Goal: Task Accomplishment & Management: Use online tool/utility

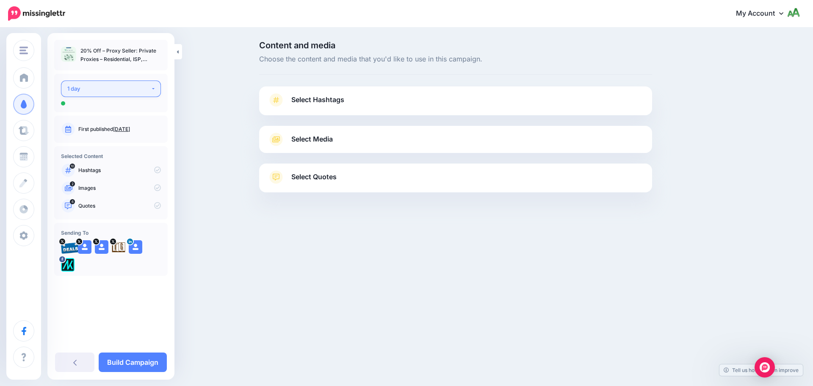
click at [123, 94] on button "1 day" at bounding box center [111, 88] width 100 height 17
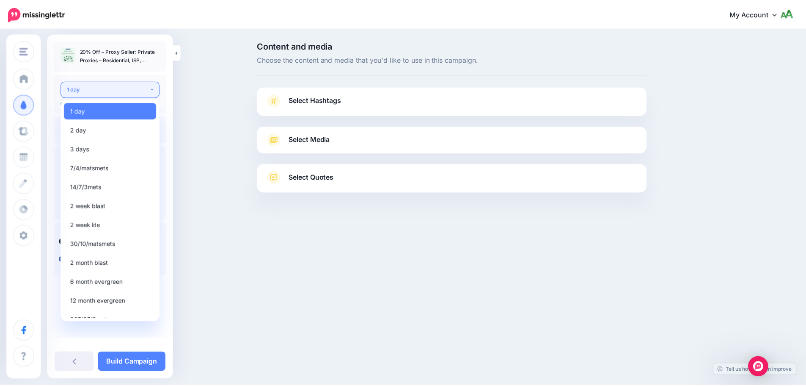
scroll to position [10, 0]
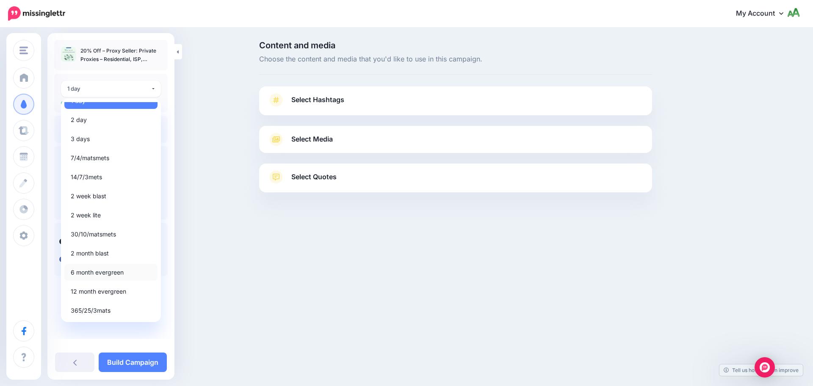
click at [114, 275] on span "6 month evergreen" at bounding box center [97, 272] width 53 height 10
select select "*****"
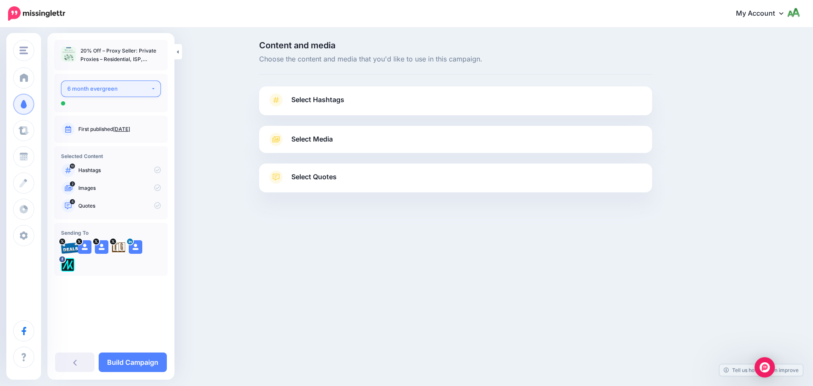
click at [131, 91] on div "6 month evergreen" at bounding box center [108, 89] width 83 height 10
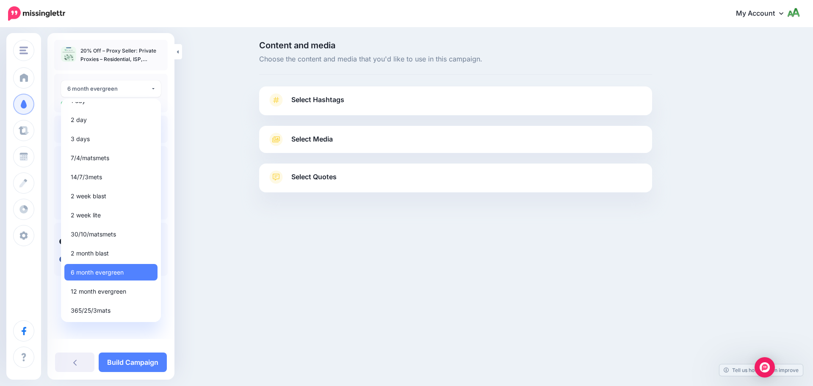
click at [217, 91] on div "Content and media Choose the content and media that you'd like to use in this c…" at bounding box center [406, 137] width 813 height 219
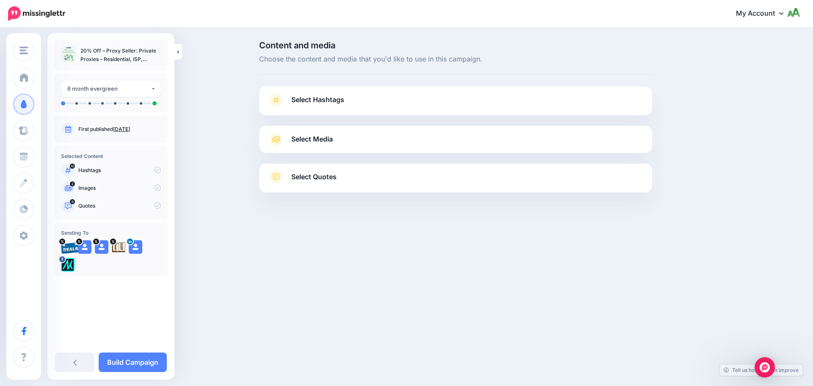
click at [157, 174] on div "10 Hashtags" at bounding box center [111, 170] width 100 height 14
click at [339, 91] on div "Select Hashtags First let's make sure we're happy with the hashtags. Add, delet…" at bounding box center [455, 100] width 393 height 29
click at [340, 98] on span "Select Hashtags" at bounding box center [317, 99] width 53 height 11
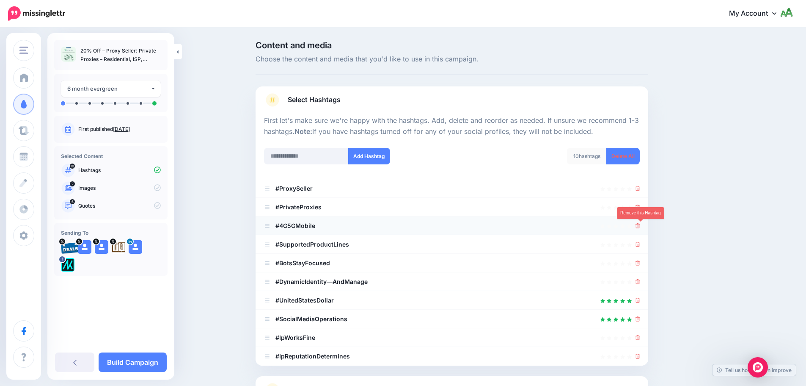
click at [640, 226] on icon at bounding box center [638, 225] width 5 height 5
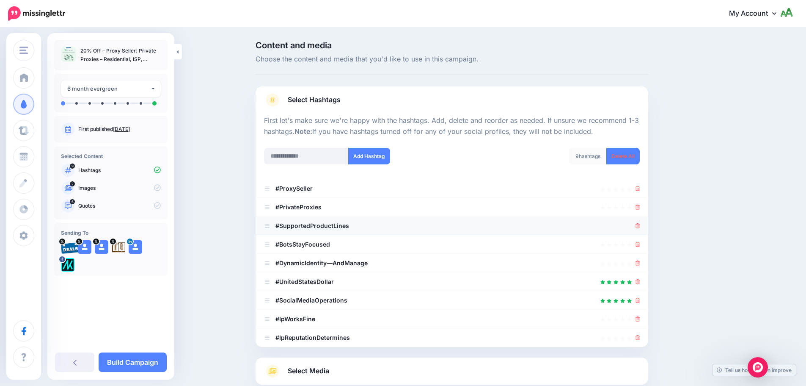
click at [638, 229] on div at bounding box center [452, 226] width 376 height 10
click at [640, 264] on icon at bounding box center [638, 262] width 5 height 5
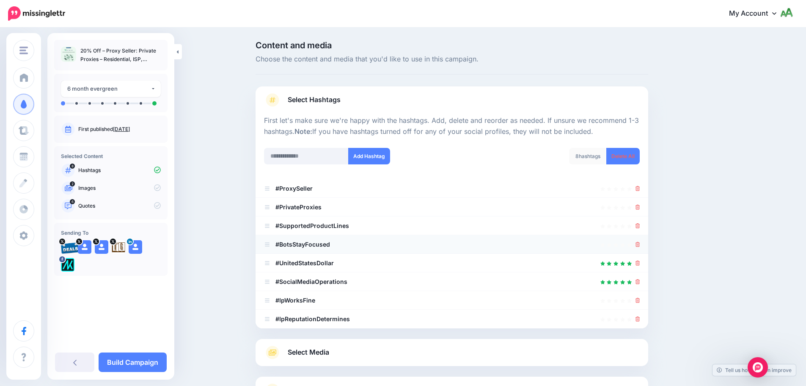
click at [640, 246] on icon at bounding box center [638, 244] width 5 height 5
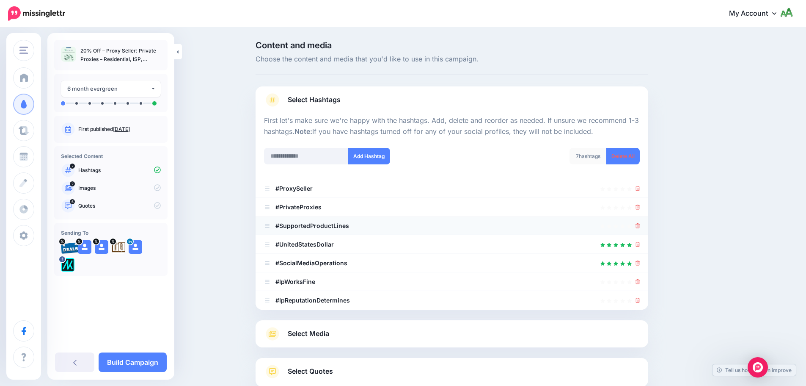
click at [640, 226] on icon at bounding box center [638, 225] width 5 height 5
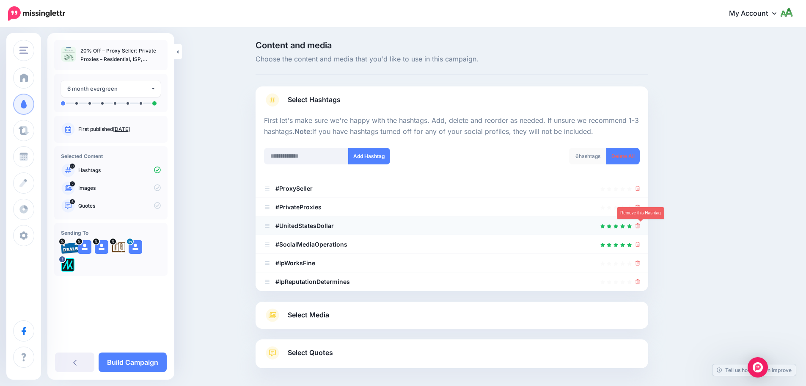
click at [640, 228] on icon at bounding box center [638, 225] width 5 height 5
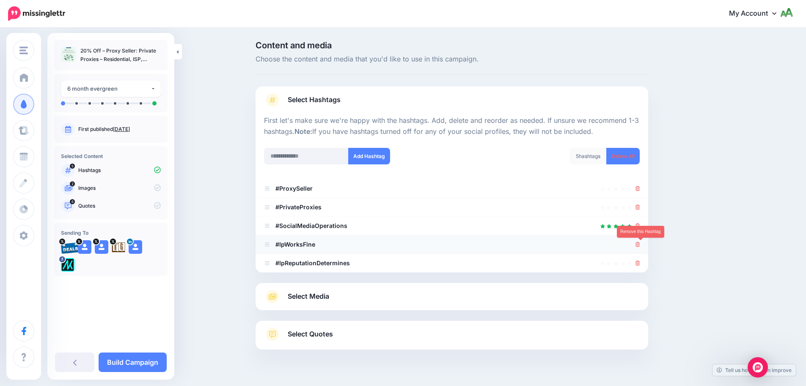
click at [640, 245] on icon at bounding box center [638, 244] width 5 height 5
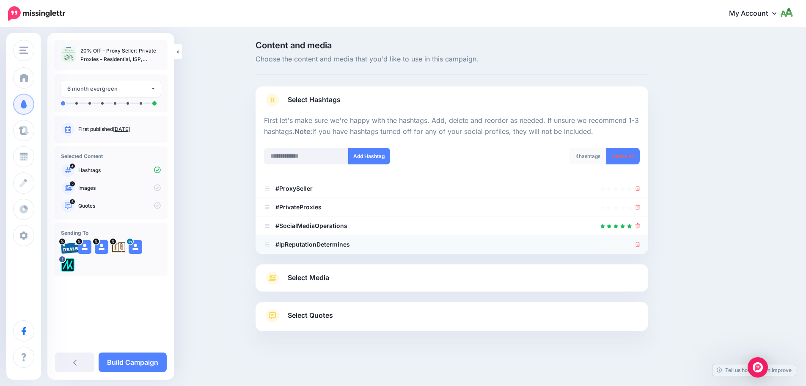
click at [640, 248] on div at bounding box center [638, 244] width 5 height 10
click at [640, 243] on icon at bounding box center [638, 244] width 5 height 5
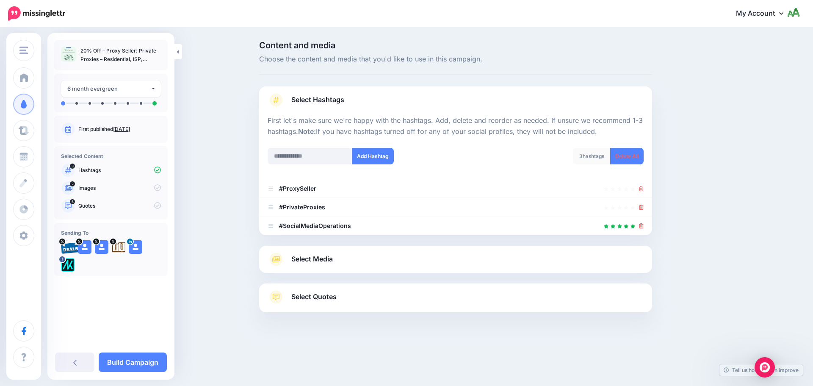
click at [313, 265] on span "Select Media" at bounding box center [311, 258] width 41 height 11
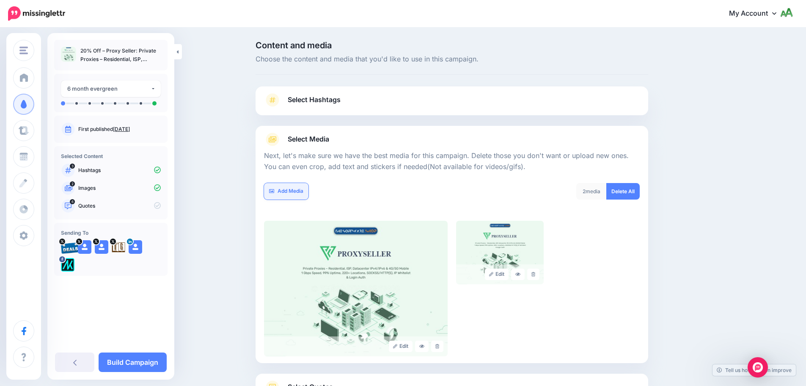
click at [302, 192] on link "Add Media" at bounding box center [286, 191] width 44 height 17
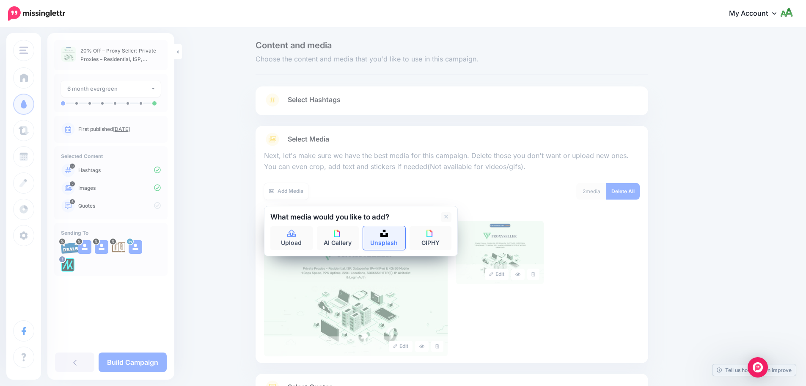
click at [400, 240] on link "Unsplash" at bounding box center [384, 238] width 42 height 24
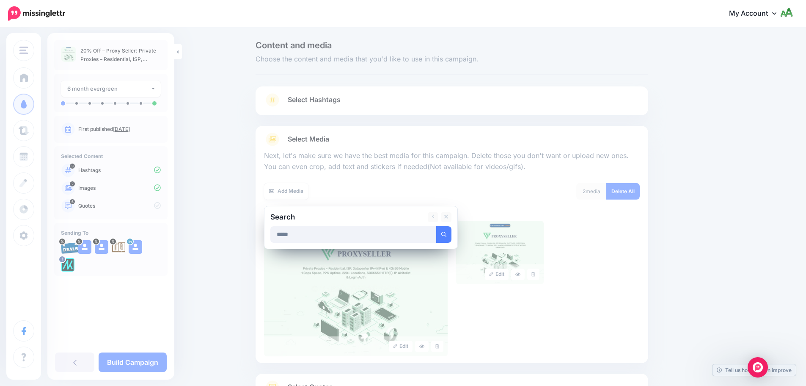
type input "*****"
click at [436, 226] on button "submit" at bounding box center [443, 234] width 15 height 17
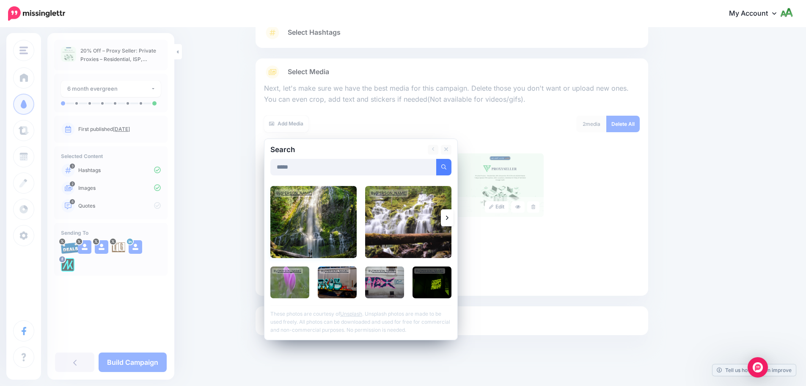
scroll to position [72, 0]
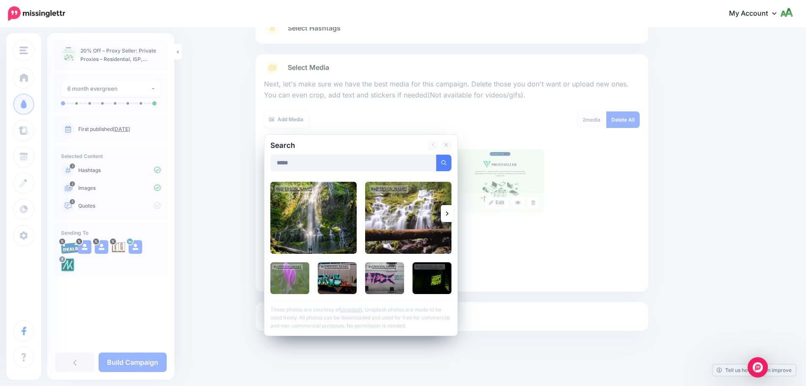
click at [454, 216] on link at bounding box center [447, 213] width 13 height 17
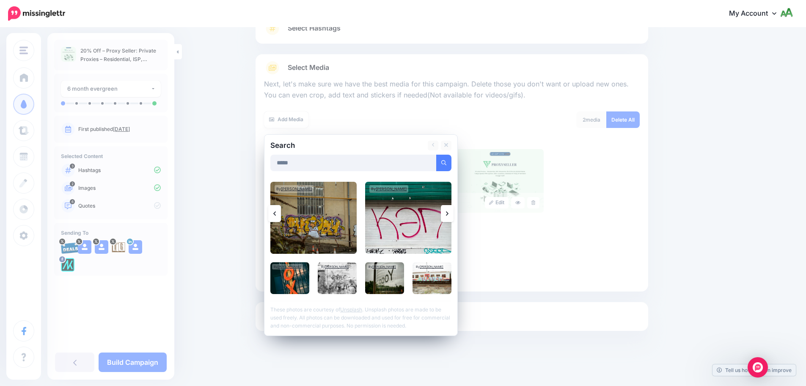
click at [453, 216] on link at bounding box center [447, 213] width 13 height 17
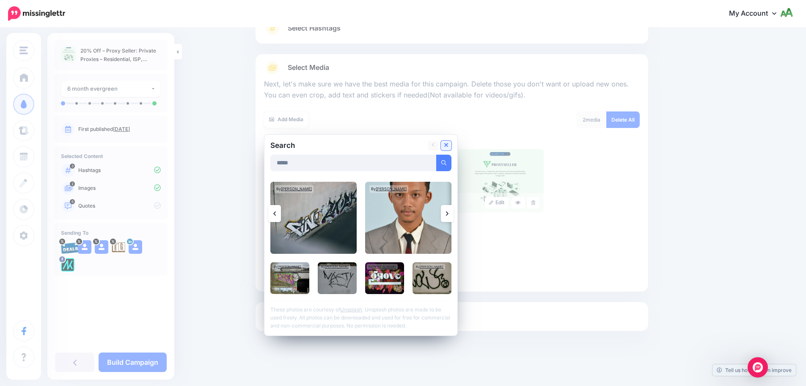
click at [449, 146] on icon at bounding box center [446, 145] width 4 height 4
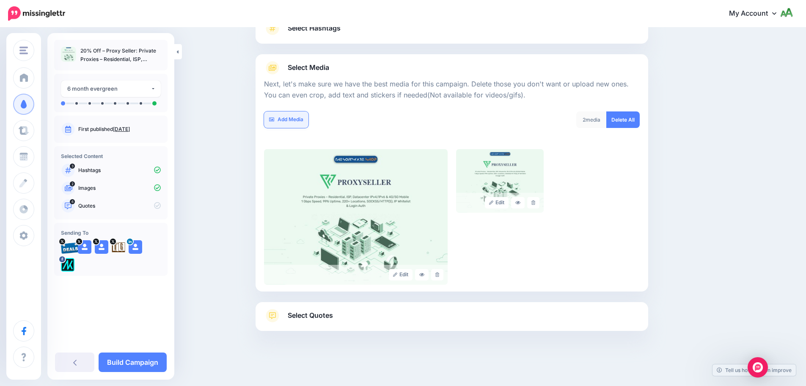
click at [289, 119] on link "Add Media" at bounding box center [286, 119] width 44 height 17
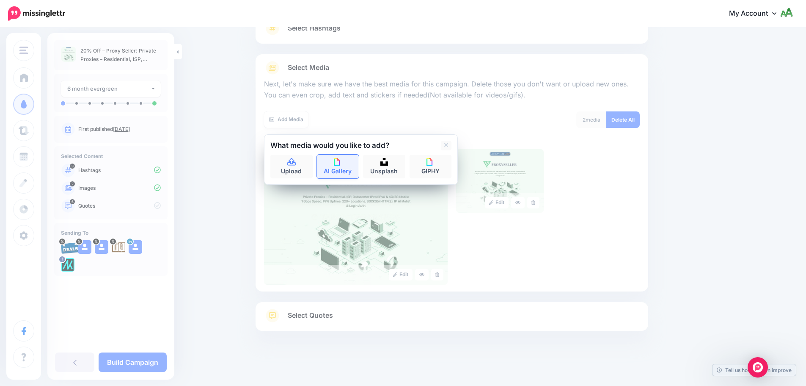
click at [340, 169] on link "AI Gallery" at bounding box center [338, 166] width 42 height 24
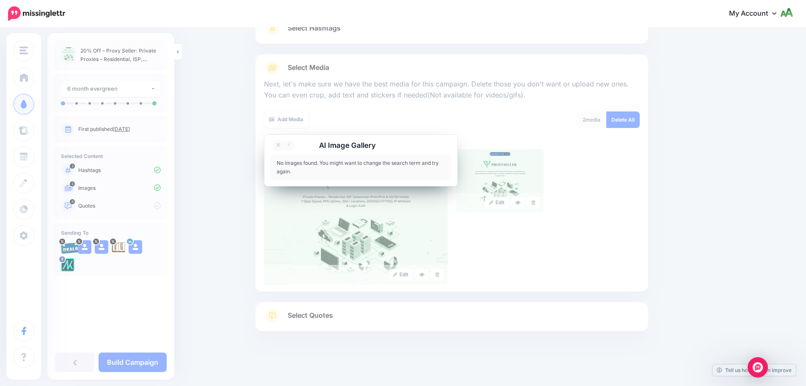
click at [328, 163] on div "No images found. You might want to change the search term and try again." at bounding box center [360, 166] width 181 height 25
click at [291, 141] on link at bounding box center [289, 146] width 11 height 10
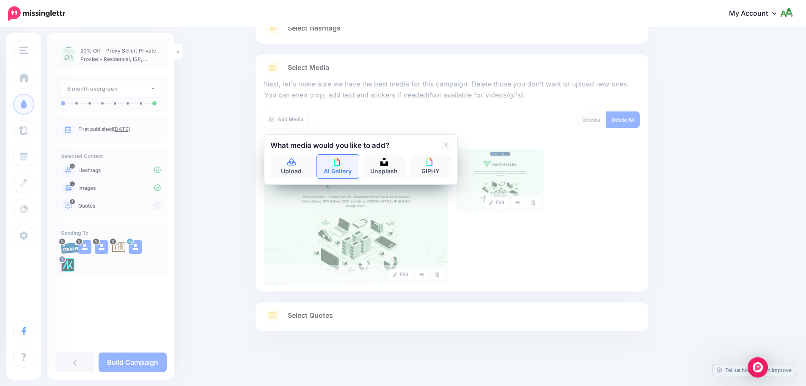
click at [339, 166] on link "AI Gallery" at bounding box center [338, 166] width 42 height 24
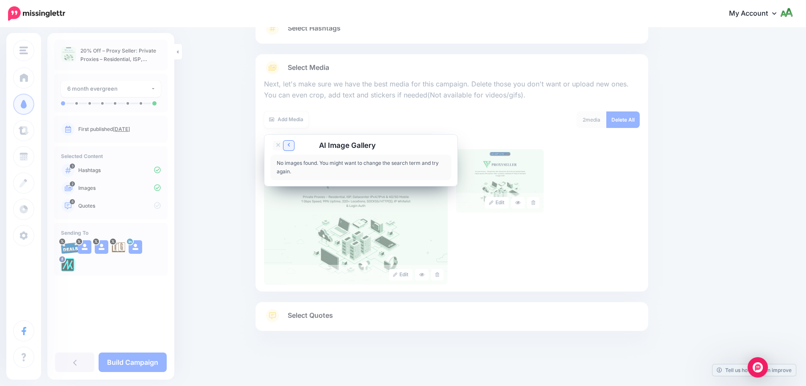
click at [290, 143] on icon at bounding box center [289, 145] width 3 height 7
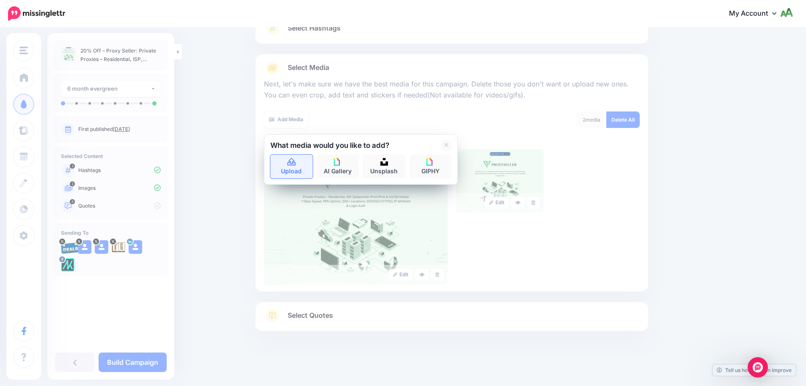
click at [292, 169] on link "Upload" at bounding box center [291, 166] width 42 height 24
click at [386, 163] on img at bounding box center [384, 162] width 8 height 8
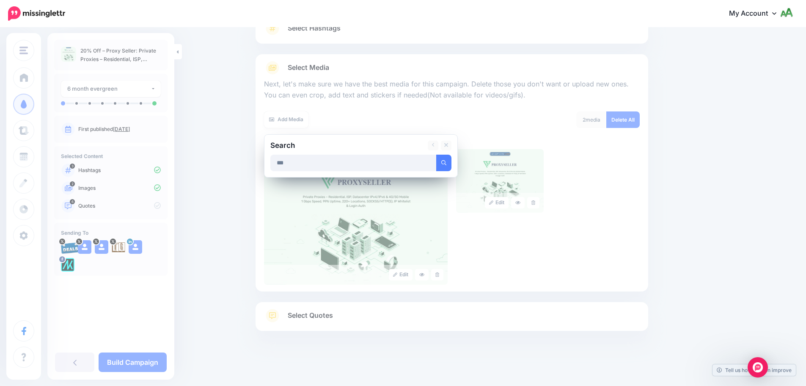
click at [436, 154] on button "submit" at bounding box center [443, 162] width 15 height 17
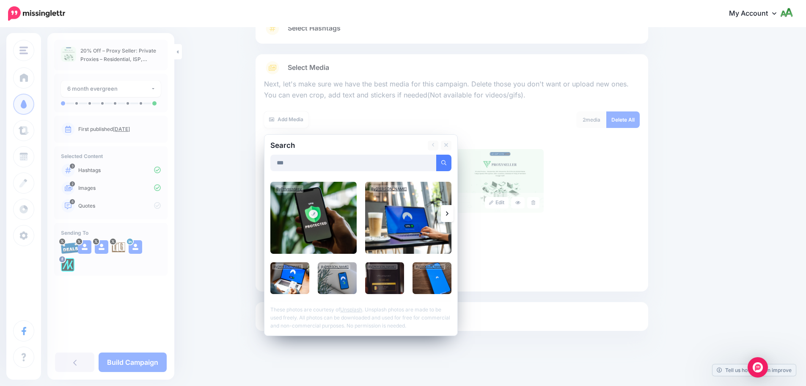
click at [449, 211] on icon at bounding box center [447, 213] width 3 height 7
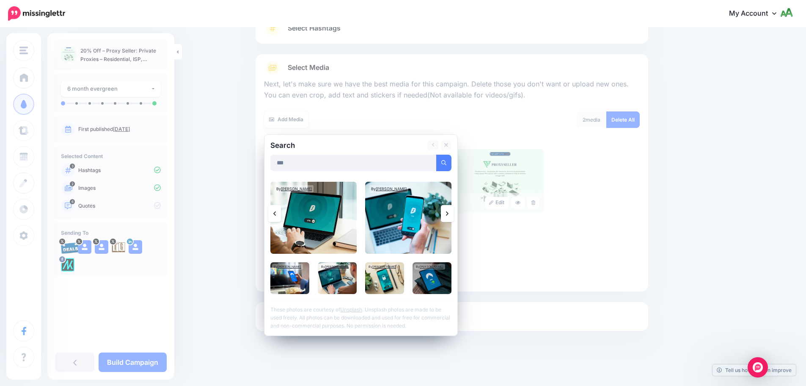
click at [449, 211] on icon at bounding box center [447, 213] width 3 height 7
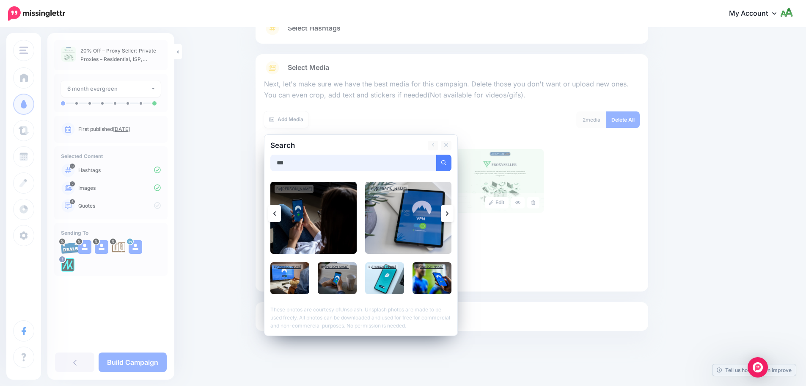
click at [383, 159] on input "***" at bounding box center [353, 162] width 166 height 17
type input "**********"
click at [436, 154] on button "submit" at bounding box center [443, 162] width 15 height 17
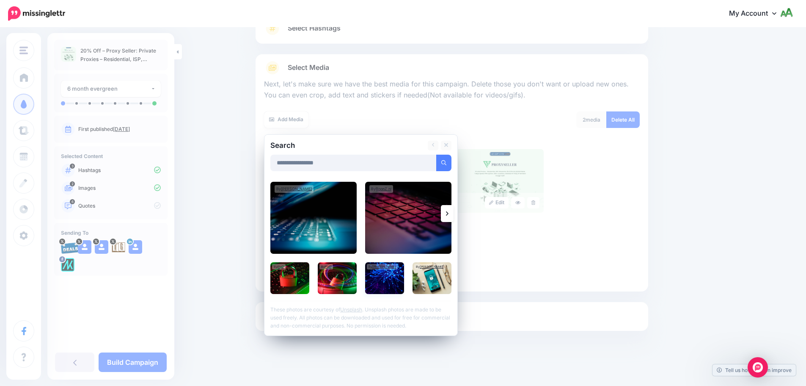
click at [383, 282] on img at bounding box center [384, 278] width 39 height 32
click at [348, 157] on input "**********" at bounding box center [333, 162] width 126 height 17
click at [435, 162] on link "Add Media" at bounding box center [434, 162] width 36 height 17
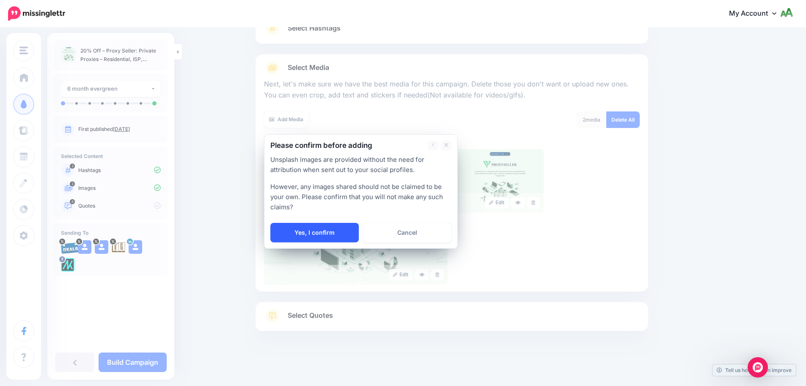
click at [334, 234] on link "Yes, I confirm" at bounding box center [314, 232] width 88 height 19
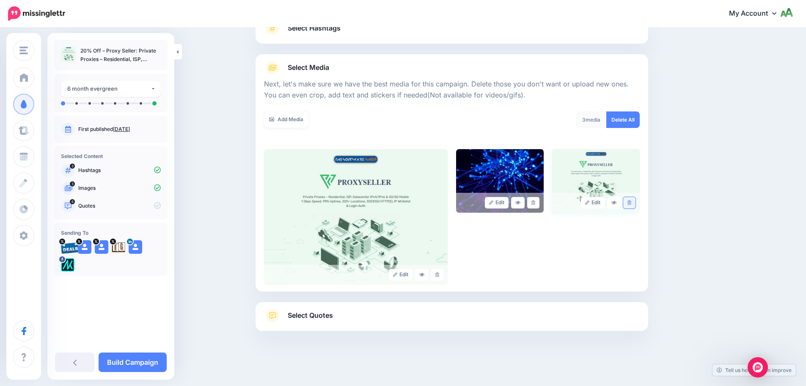
click at [631, 203] on icon at bounding box center [630, 202] width 4 height 5
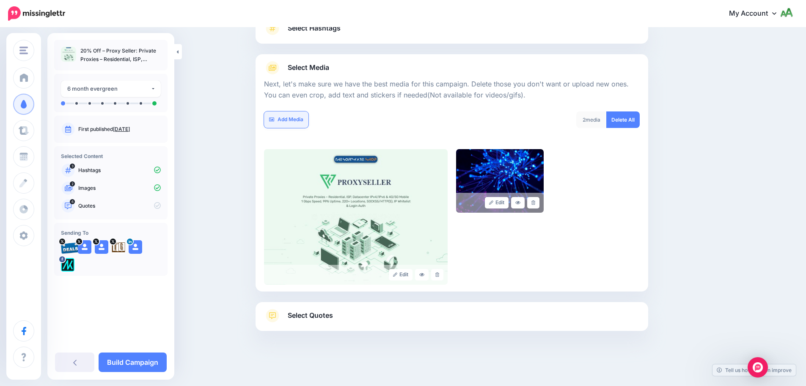
click at [289, 118] on link "Add Media" at bounding box center [286, 119] width 44 height 17
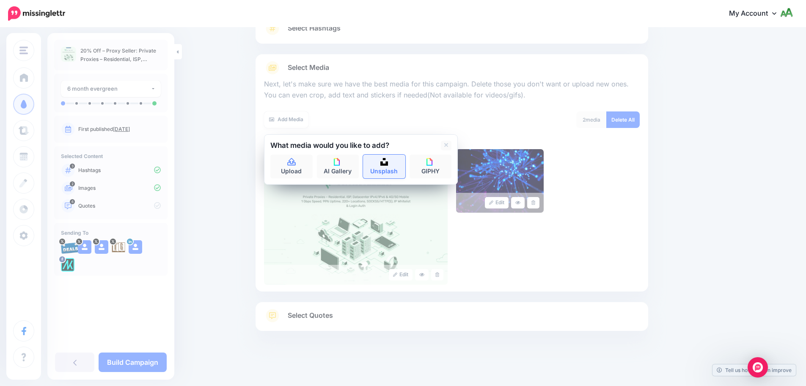
click at [393, 163] on link "Unsplash" at bounding box center [384, 166] width 42 height 24
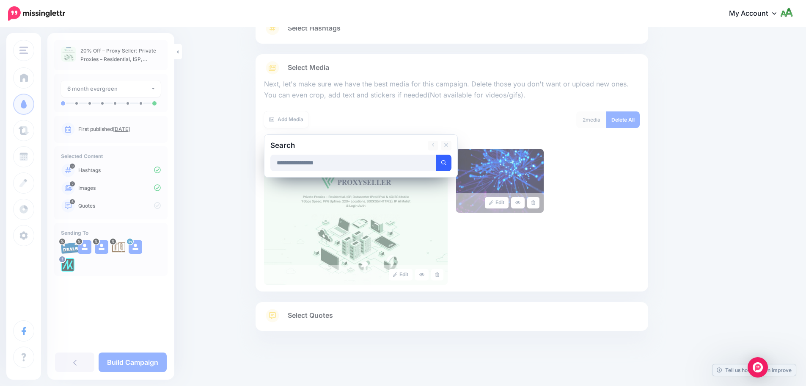
type input "**********"
click at [449, 167] on button "submit" at bounding box center [443, 162] width 15 height 17
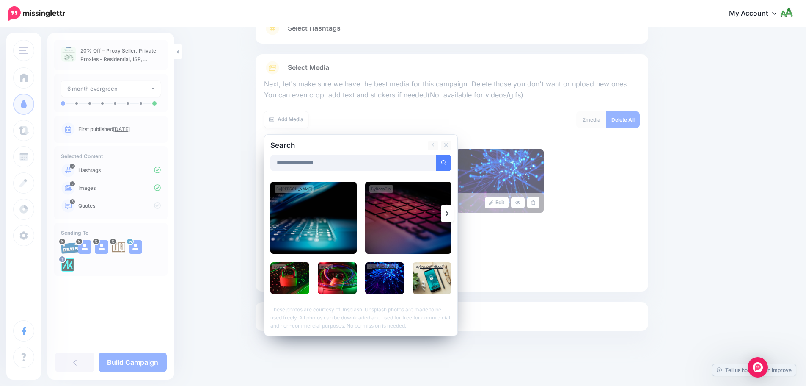
click at [449, 214] on icon at bounding box center [447, 213] width 3 height 7
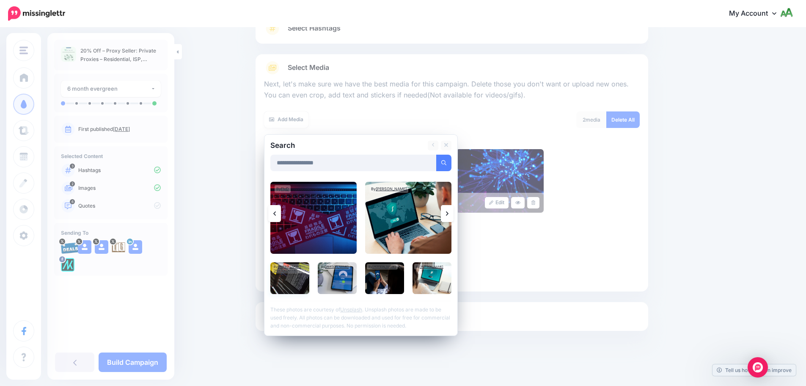
click at [308, 285] on img at bounding box center [289, 278] width 39 height 32
click at [451, 158] on link "Add Media" at bounding box center [434, 162] width 36 height 17
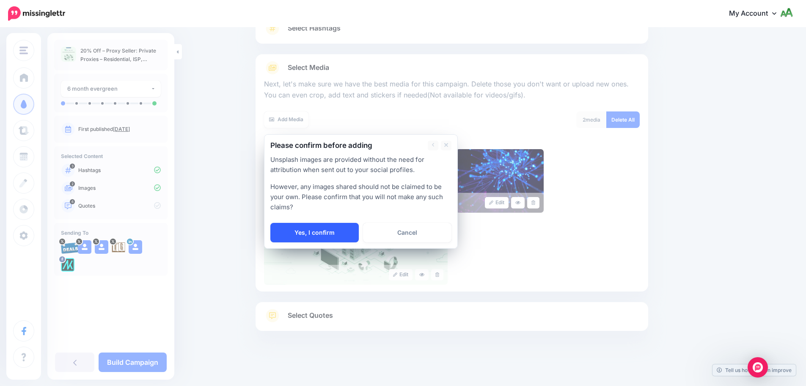
click at [335, 228] on link "Yes, I confirm" at bounding box center [314, 232] width 88 height 19
click at [319, 237] on div "Yes, I confirm Cancel" at bounding box center [360, 232] width 181 height 19
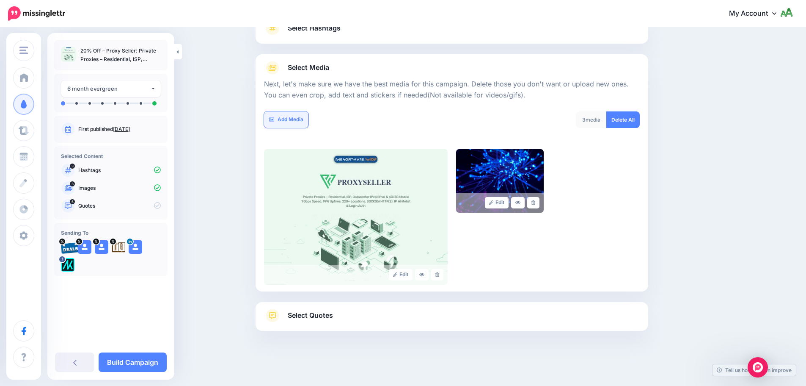
click at [294, 120] on link "Add Media" at bounding box center [286, 119] width 44 height 17
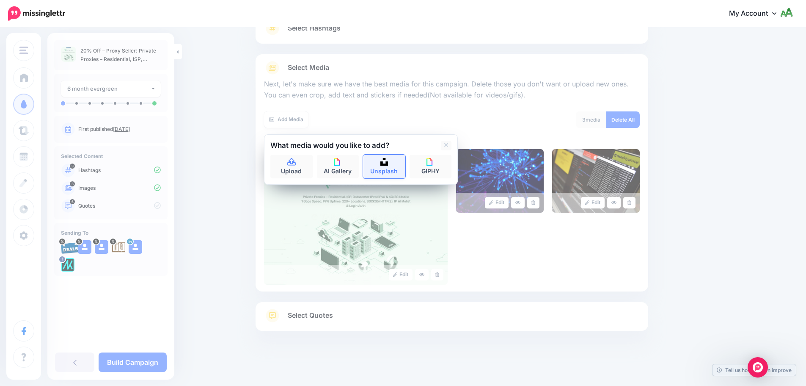
click at [387, 164] on img at bounding box center [384, 162] width 8 height 8
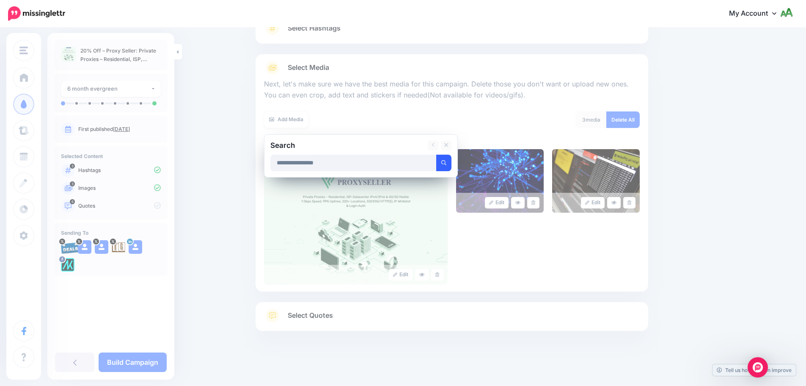
type input "**********"
click at [452, 164] on button "submit" at bounding box center [443, 162] width 15 height 17
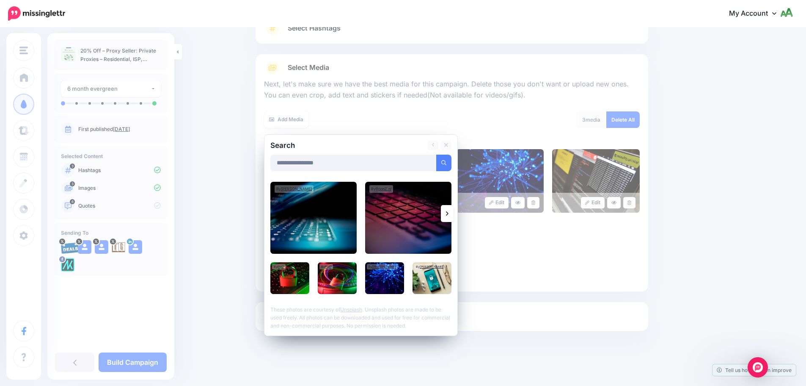
click at [452, 217] on link at bounding box center [447, 213] width 13 height 17
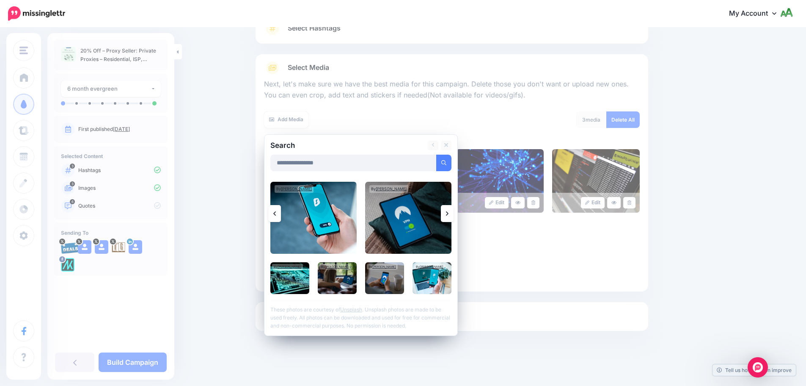
click at [452, 217] on link at bounding box center [447, 213] width 13 height 17
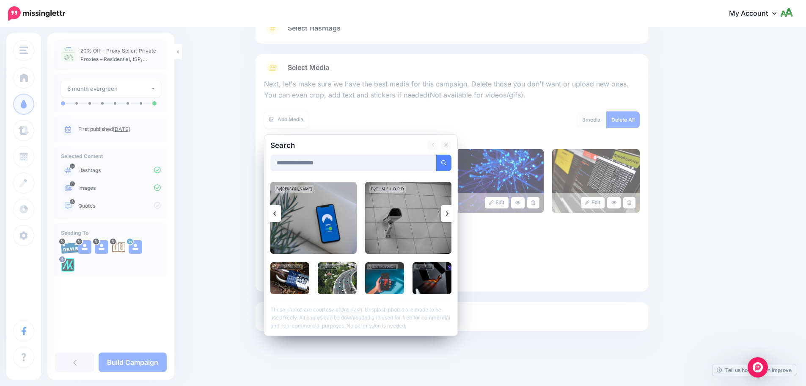
click at [452, 217] on link at bounding box center [447, 213] width 13 height 17
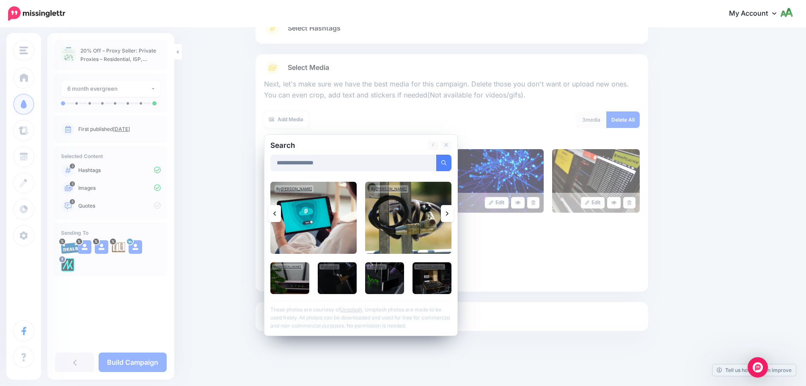
click at [452, 217] on link at bounding box center [447, 213] width 13 height 17
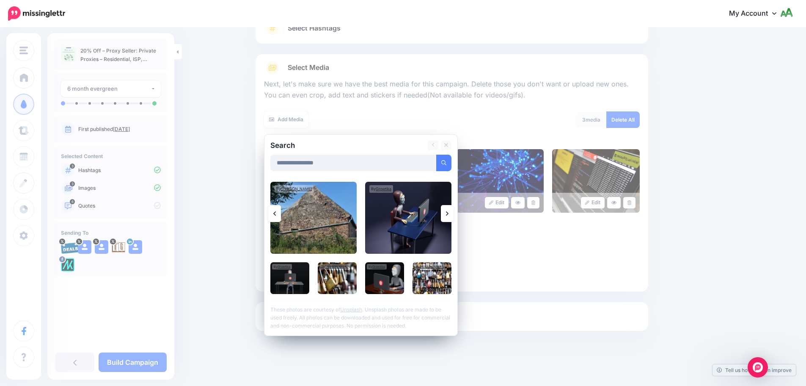
click at [452, 217] on link at bounding box center [447, 213] width 13 height 17
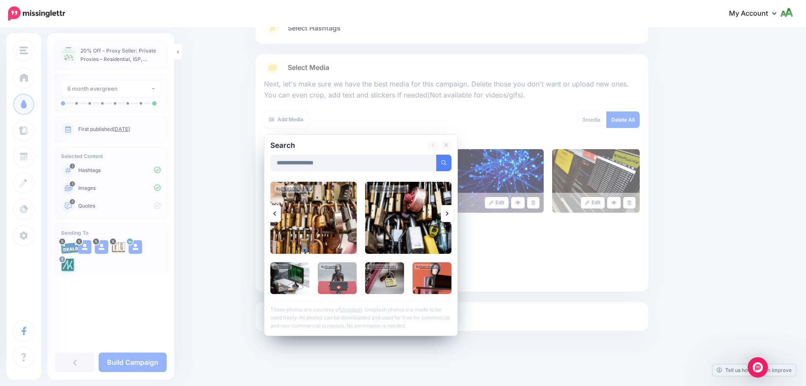
click at [454, 217] on link at bounding box center [447, 213] width 13 height 17
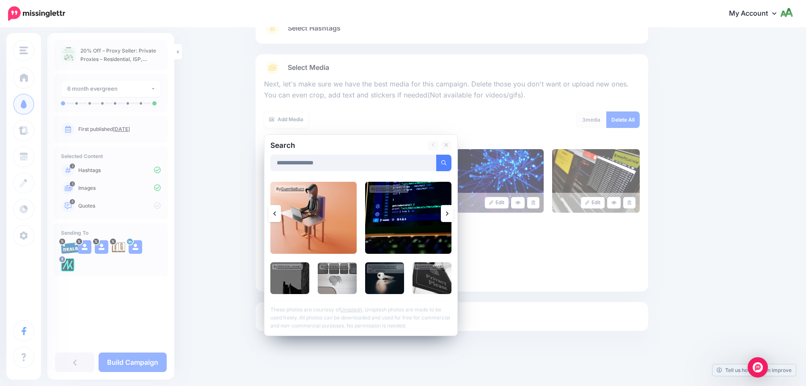
click at [454, 217] on link at bounding box center [447, 213] width 13 height 17
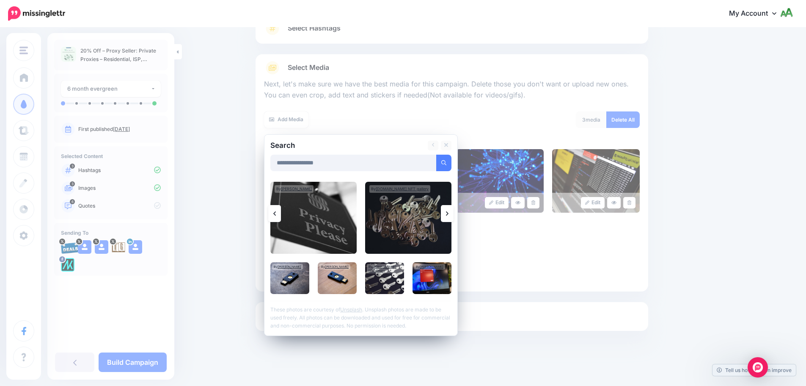
click at [454, 217] on link at bounding box center [447, 213] width 13 height 17
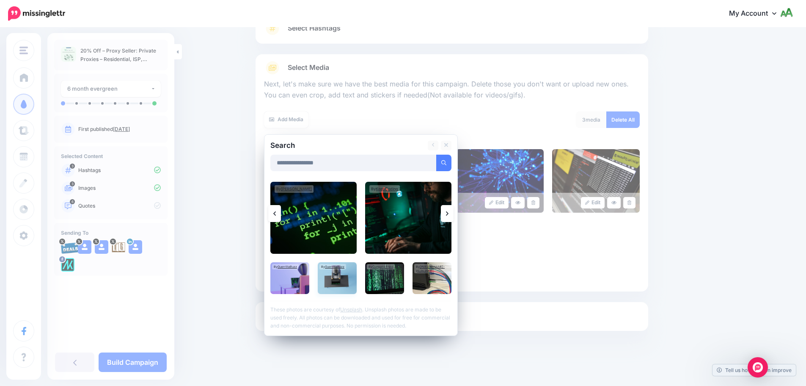
click at [341, 276] on img at bounding box center [337, 278] width 39 height 32
click at [430, 161] on link "Add Media" at bounding box center [434, 162] width 36 height 17
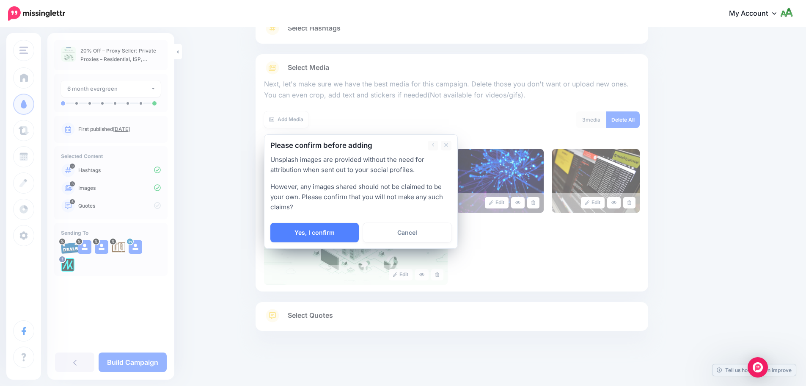
click at [317, 245] on div "Please confirm before adding Unsplash images are provided without the need for …" at bounding box center [361, 191] width 194 height 114
click at [317, 236] on link "Yes, I confirm" at bounding box center [314, 232] width 88 height 19
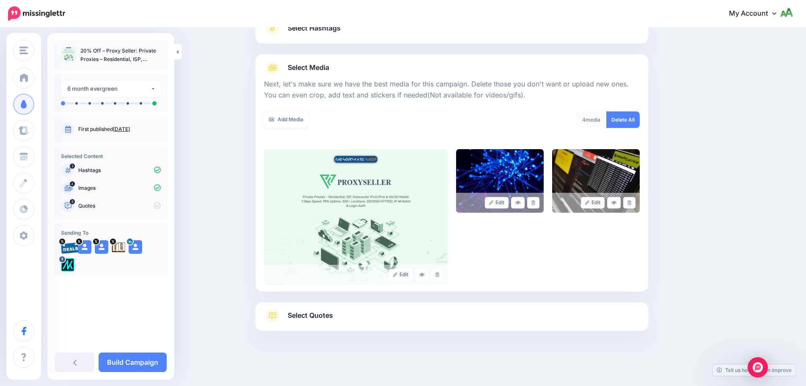
click at [367, 317] on link "Select Quotes" at bounding box center [452, 320] width 376 height 22
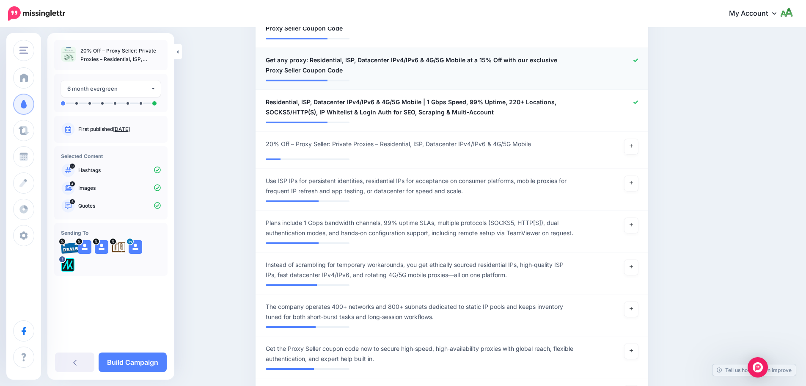
scroll to position [466, 0]
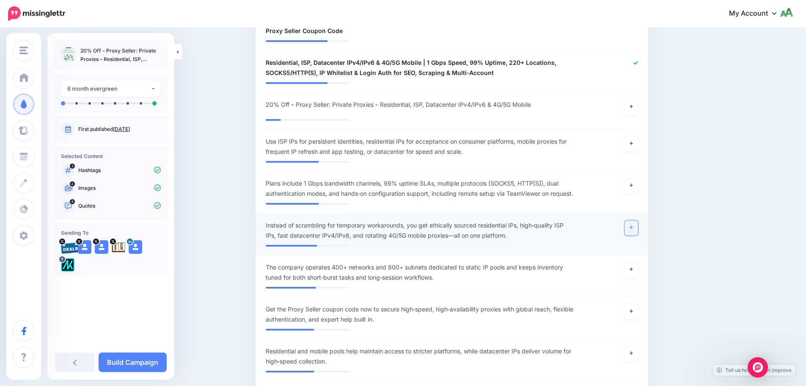
click at [637, 234] on link at bounding box center [632, 227] width 14 height 15
click at [633, 146] on link at bounding box center [632, 143] width 14 height 15
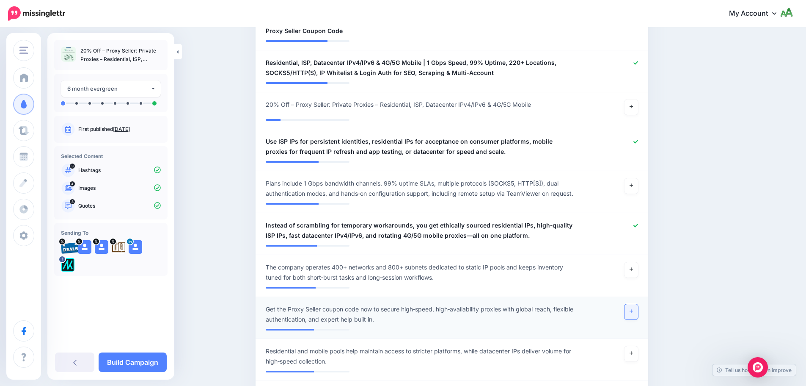
click at [633, 313] on icon at bounding box center [631, 311] width 3 height 5
click at [633, 271] on icon at bounding box center [631, 268] width 3 height 3
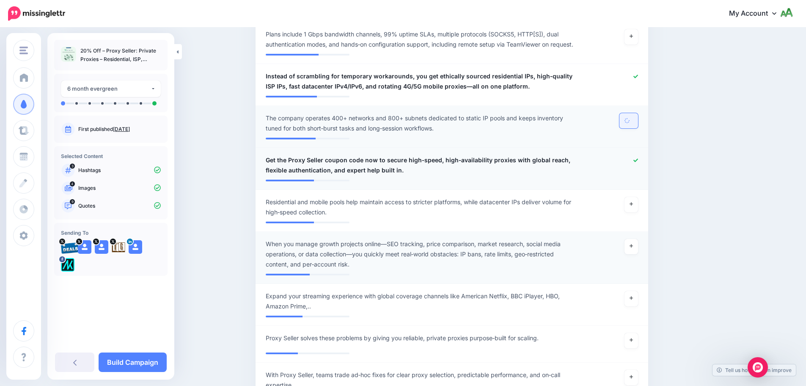
scroll to position [635, 0]
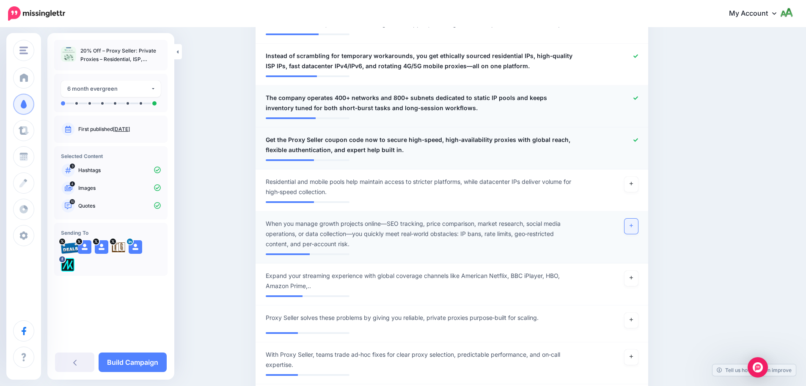
click at [632, 234] on link at bounding box center [632, 225] width 14 height 15
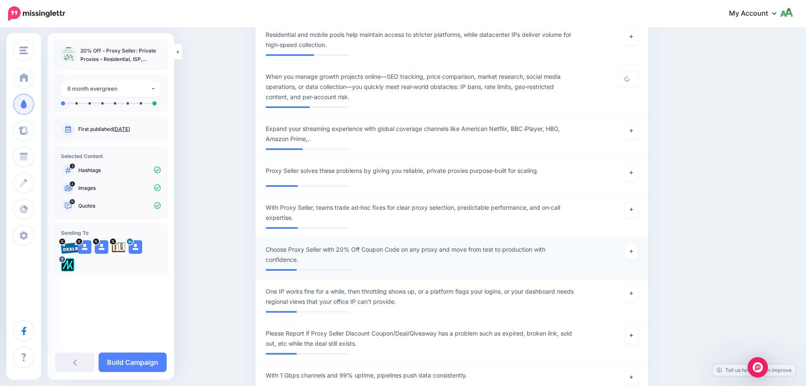
scroll to position [804, 0]
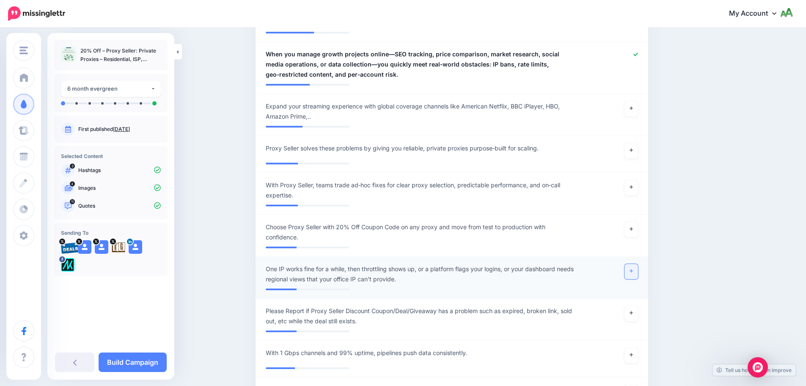
click at [637, 276] on link at bounding box center [632, 271] width 14 height 15
click at [637, 237] on link at bounding box center [632, 229] width 14 height 15
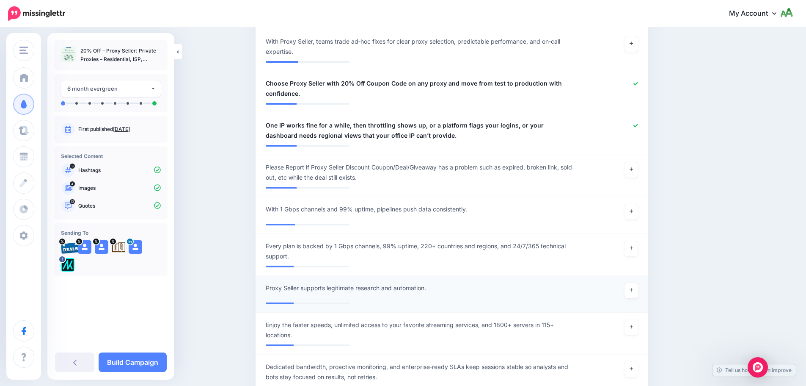
scroll to position [973, 0]
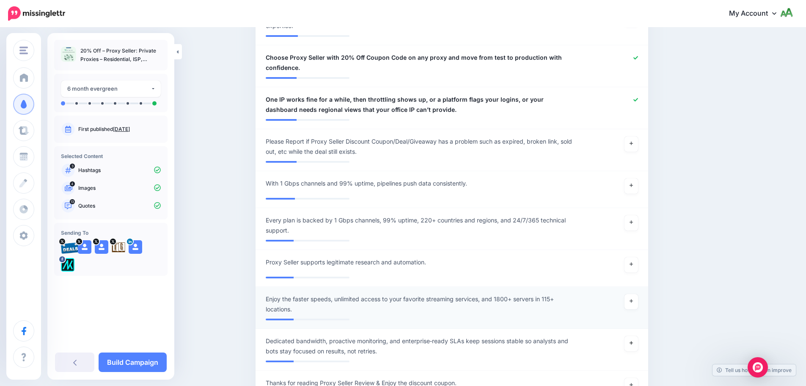
drag, startPoint x: 633, startPoint y: 353, endPoint x: 620, endPoint y: 332, distance: 25.5
click at [633, 345] on icon at bounding box center [631, 342] width 3 height 5
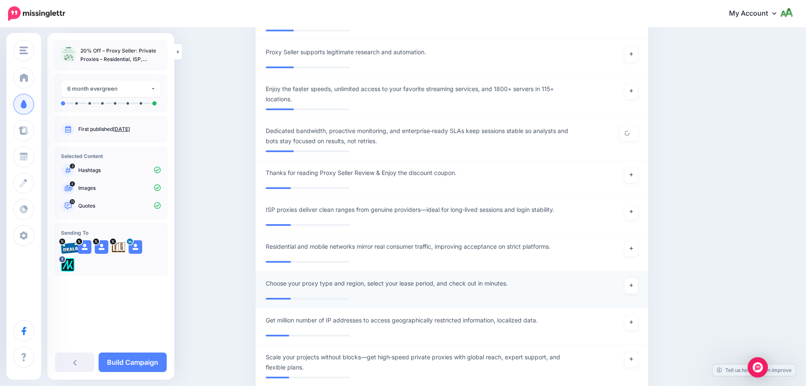
scroll to position [1185, 0]
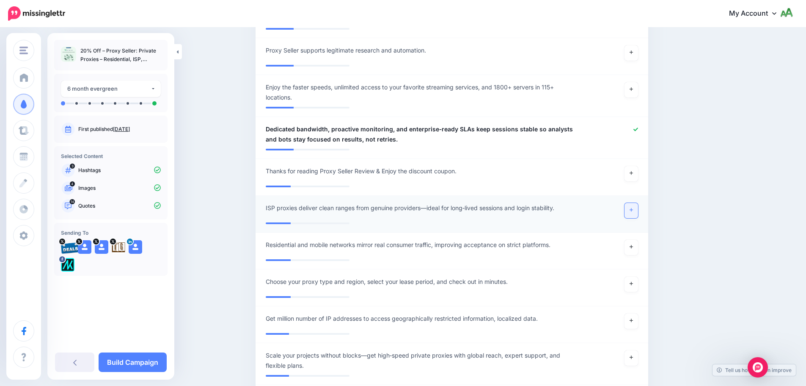
click at [638, 218] on link at bounding box center [632, 210] width 14 height 15
click at [637, 255] on link at bounding box center [632, 247] width 14 height 15
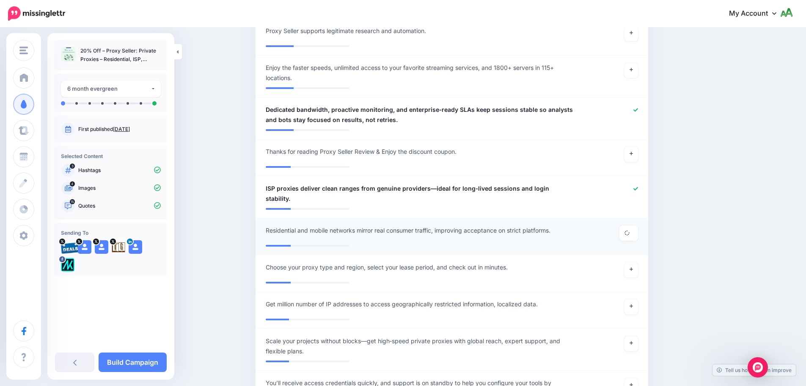
scroll to position [1270, 0]
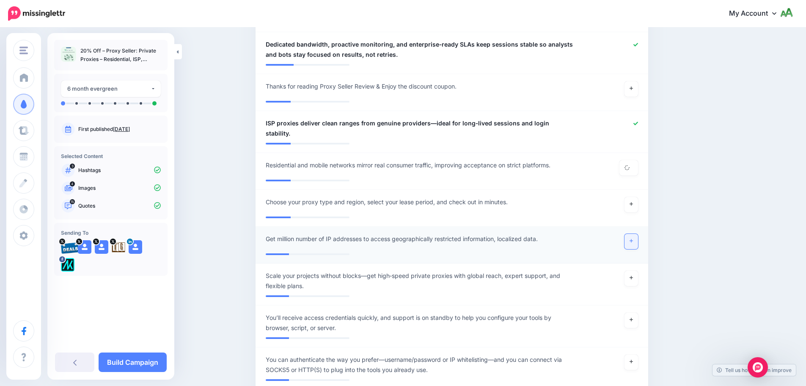
click at [633, 242] on icon at bounding box center [631, 240] width 3 height 5
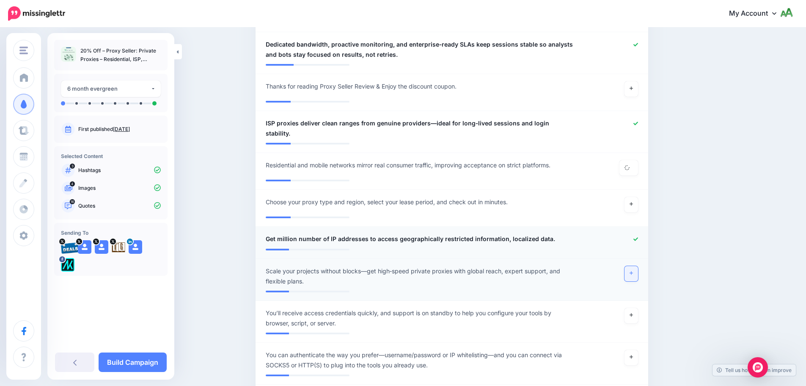
click at [629, 275] on link at bounding box center [632, 273] width 14 height 15
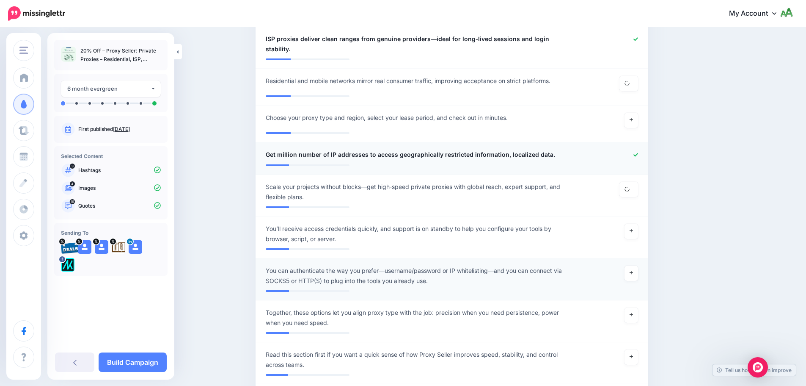
scroll to position [1354, 0]
click at [632, 275] on link at bounding box center [632, 272] width 14 height 15
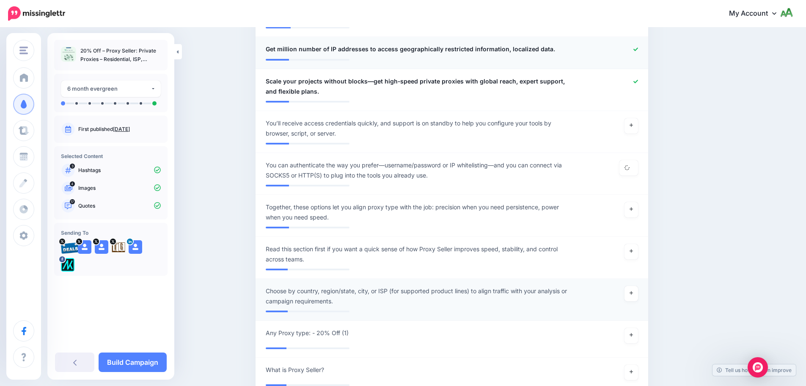
scroll to position [1481, 0]
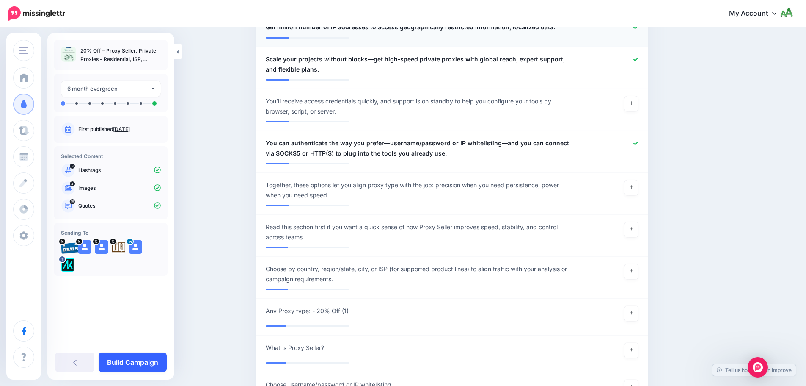
click at [119, 357] on link "Build Campaign" at bounding box center [133, 361] width 68 height 19
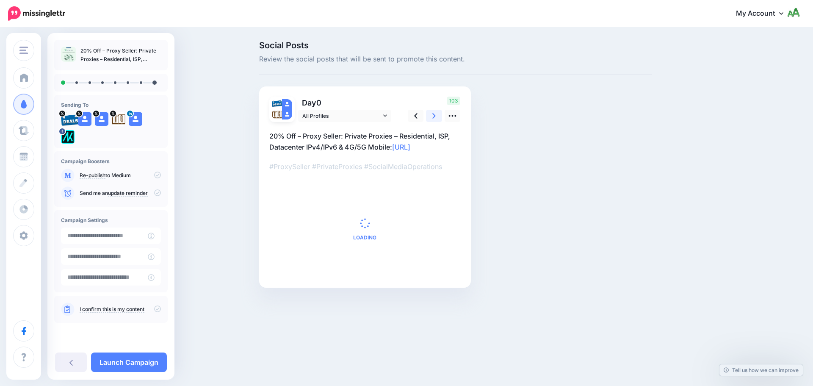
click at [437, 117] on link at bounding box center [434, 116] width 16 height 12
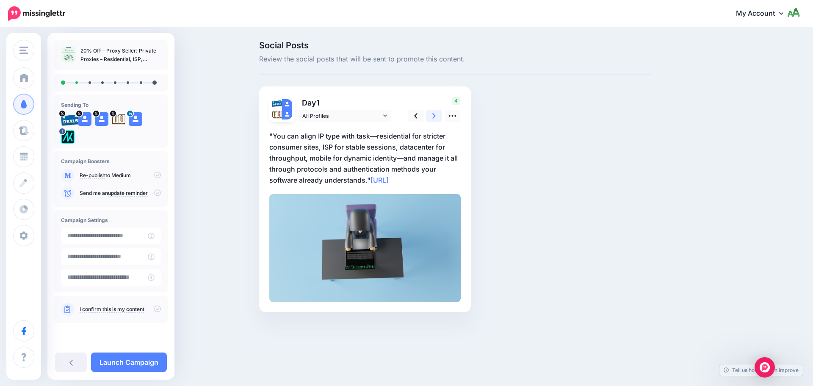
click at [437, 117] on link at bounding box center [434, 116] width 16 height 12
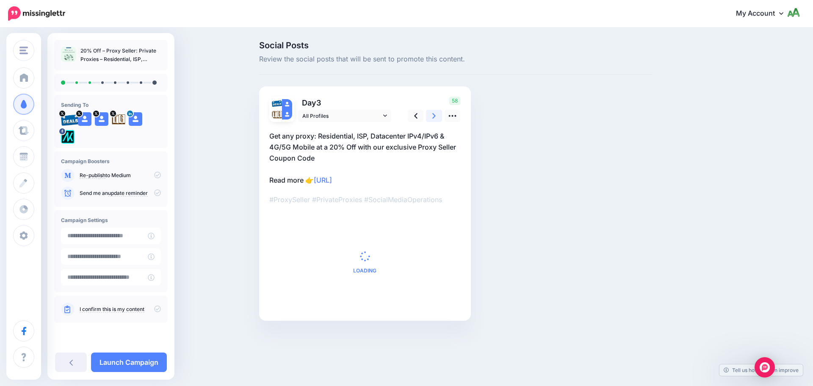
click at [437, 117] on link at bounding box center [434, 116] width 16 height 12
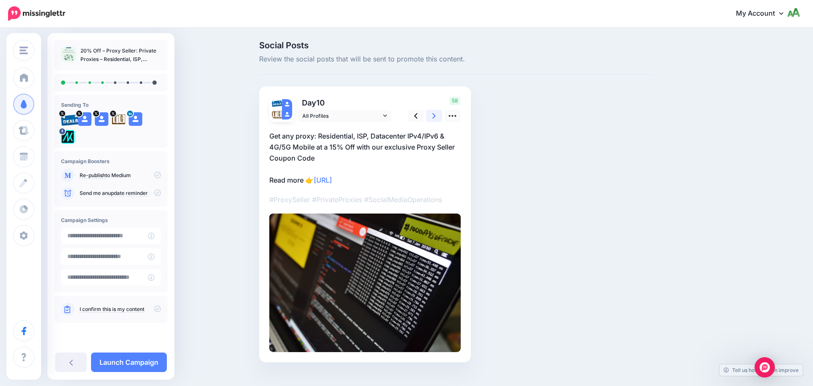
click at [437, 117] on link at bounding box center [434, 116] width 16 height 12
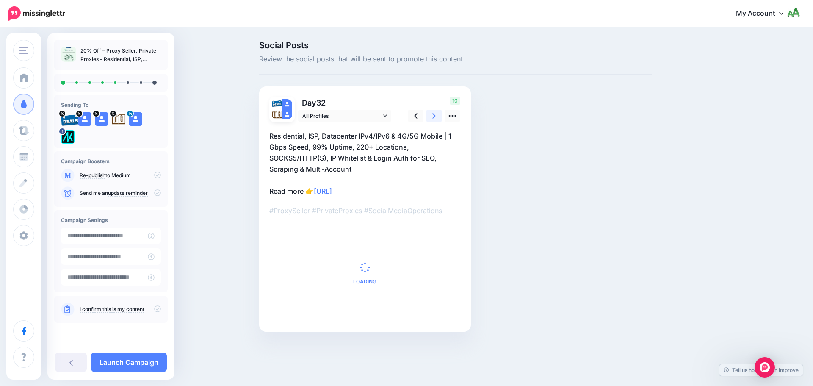
click at [437, 117] on link at bounding box center [434, 116] width 16 height 12
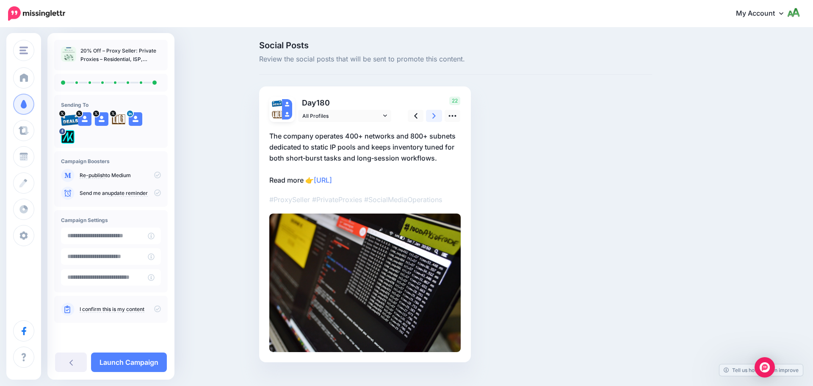
click at [437, 117] on link at bounding box center [434, 116] width 16 height 12
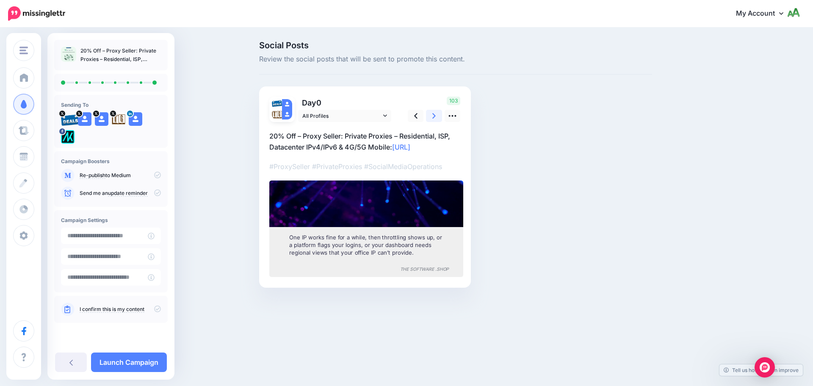
click at [437, 117] on link at bounding box center [434, 116] width 16 height 12
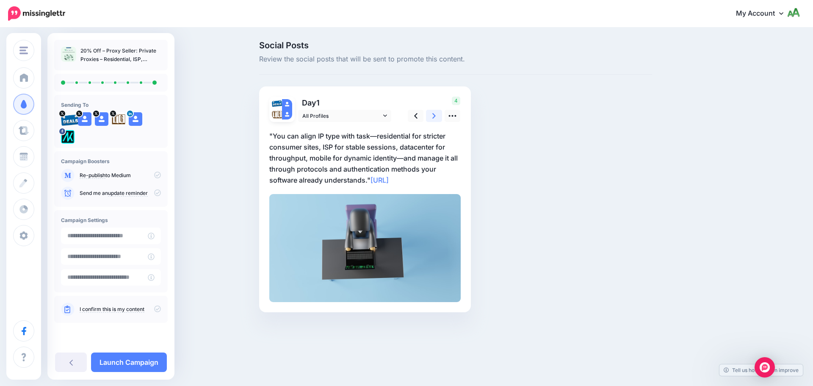
click at [437, 117] on link at bounding box center [434, 116] width 16 height 12
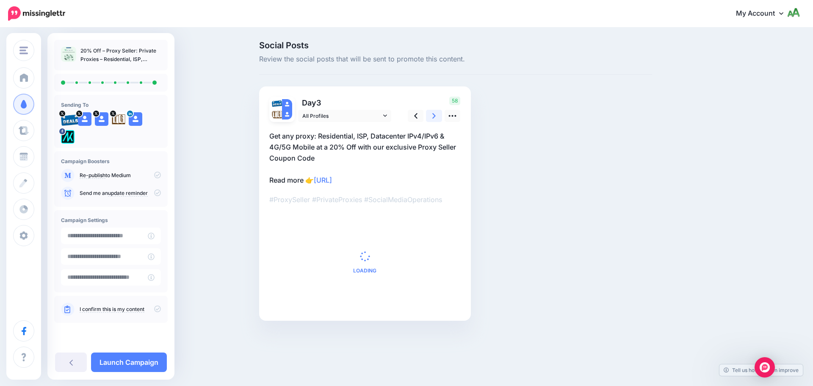
click at [437, 117] on link at bounding box center [434, 116] width 16 height 12
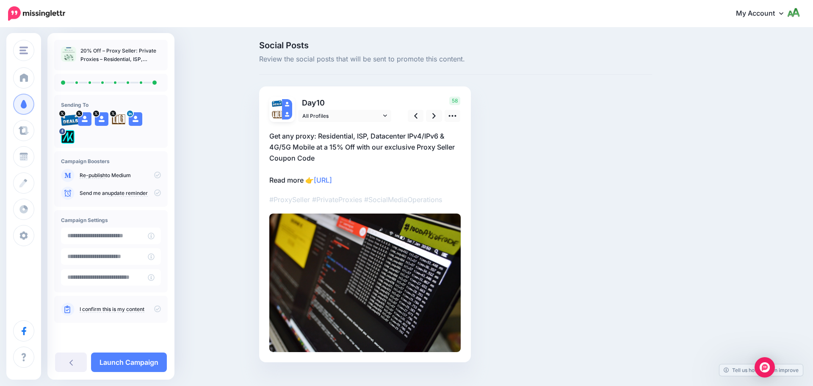
click at [160, 190] on icon at bounding box center [157, 192] width 7 height 7
click at [160, 312] on p "I confirm this is my content" at bounding box center [120, 309] width 81 height 8
click at [159, 307] on icon at bounding box center [157, 308] width 7 height 7
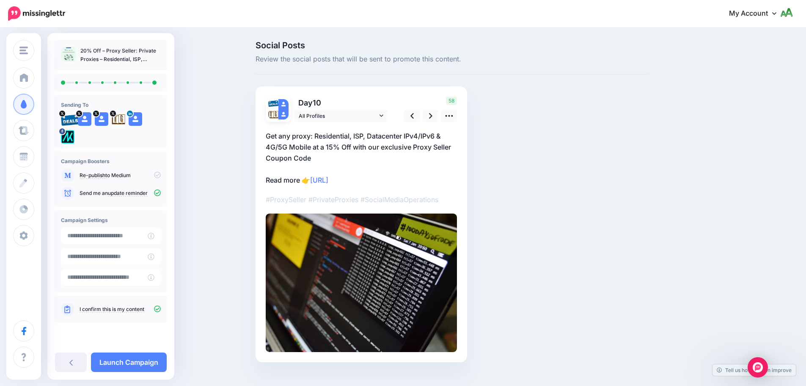
click at [138, 351] on div "20% Off – Proxy Seller: Private Proxies – Residential, ISP, Datacenter IPv4/IPv…" at bounding box center [110, 206] width 127 height 346
click at [138, 360] on link "Launch Campaign" at bounding box center [129, 361] width 76 height 19
